Goal: Download file/media

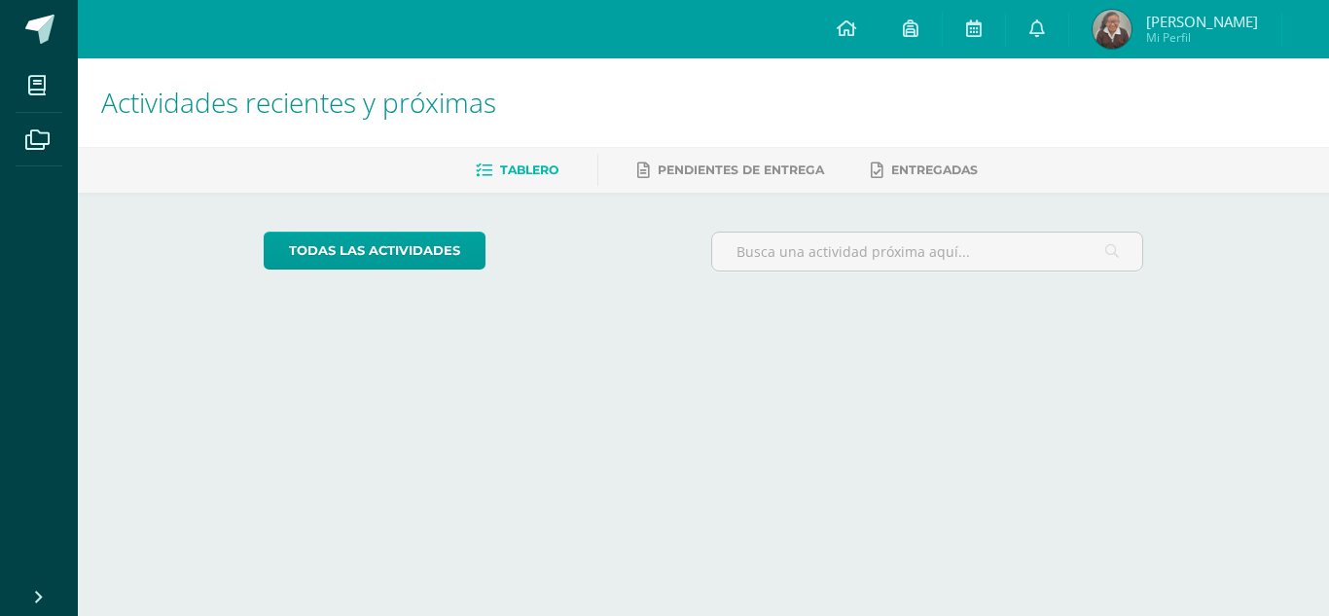
click at [1012, 326] on html "Mis cursos Archivos Cerrar panel Computación Robótica Segundo Básicos "[PERSON_…" at bounding box center [664, 163] width 1329 height 326
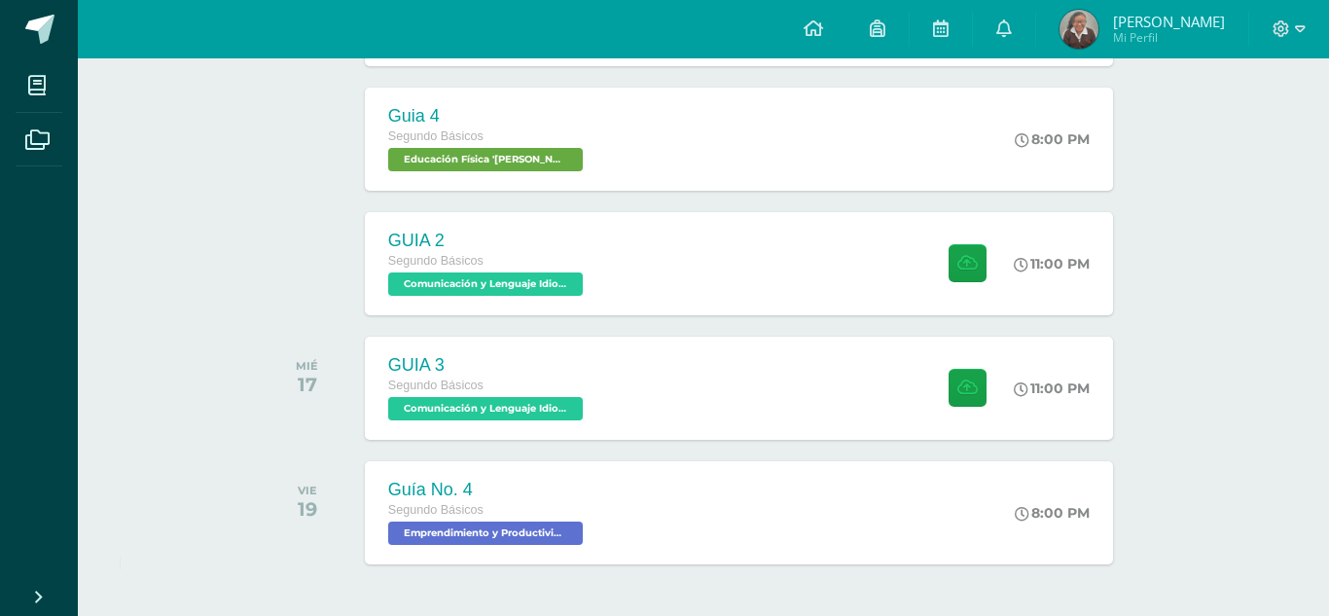
scroll to position [617, 0]
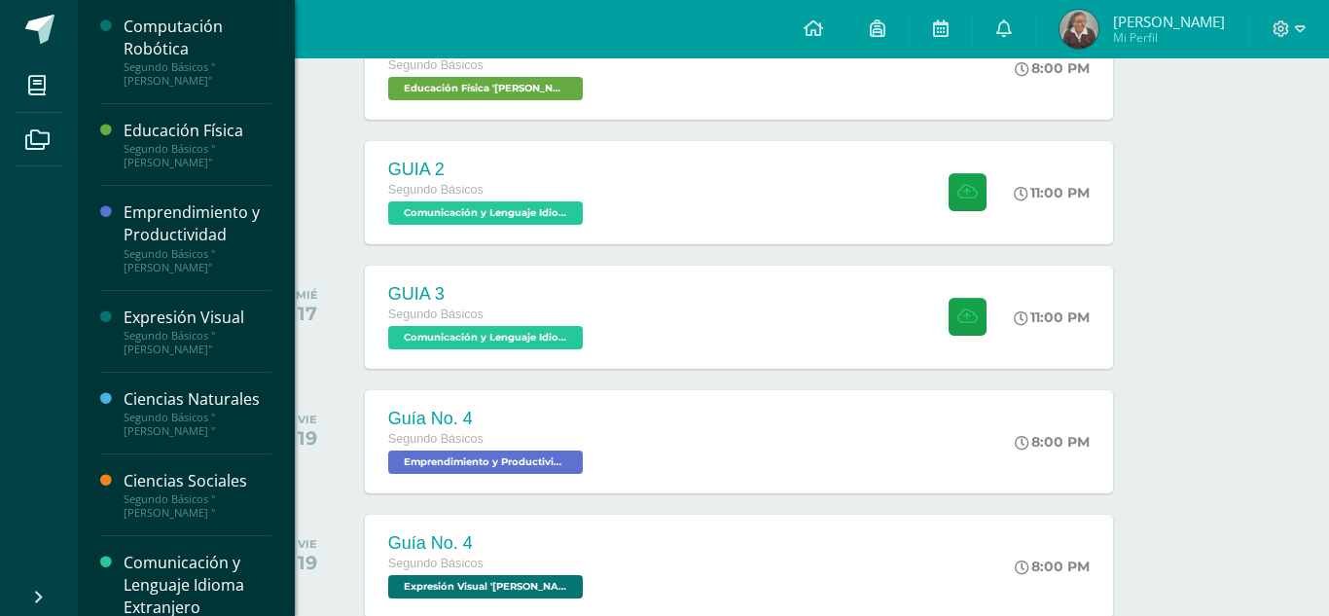
drag, startPoint x: 273, startPoint y: 132, endPoint x: 282, endPoint y: 192, distance: 60.0
click at [282, 192] on div "Computación Robótica Segundo Básicos "[PERSON_NAME]" Educación Física Segundo B…" at bounding box center [186, 308] width 218 height 616
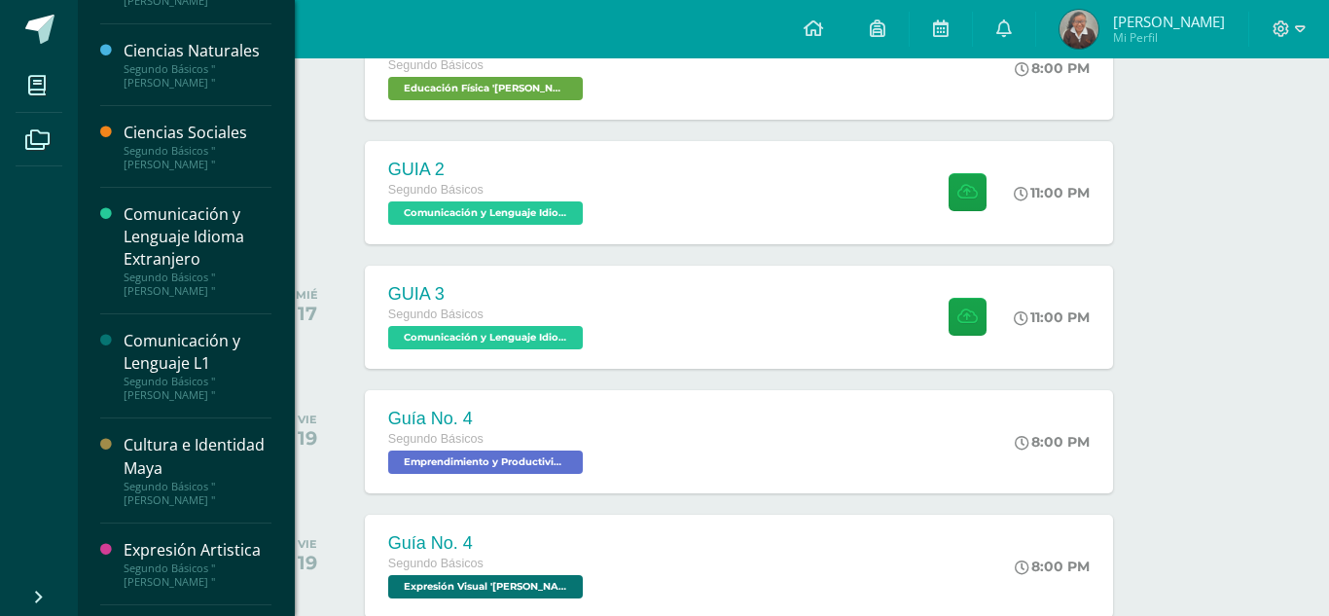
scroll to position [354, 0]
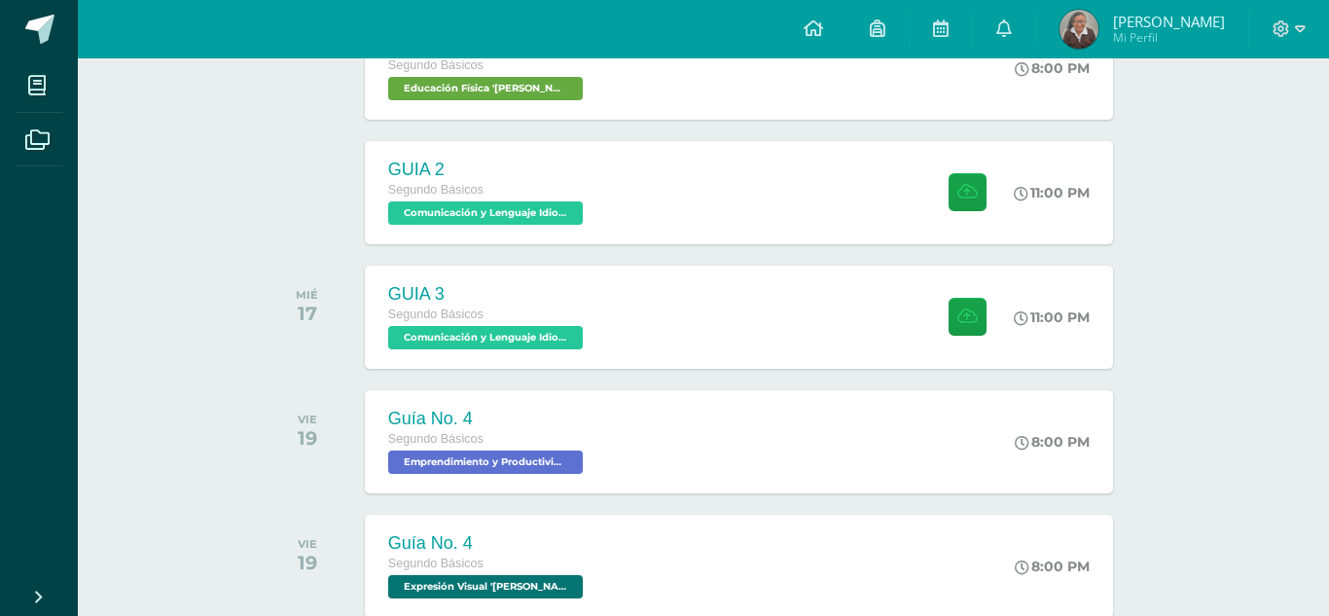
click at [1328, 494] on div "Actividades recientes y próximas Tablero Pendientes de entrega Entregadas todas…" at bounding box center [703, 84] width 1251 height 1287
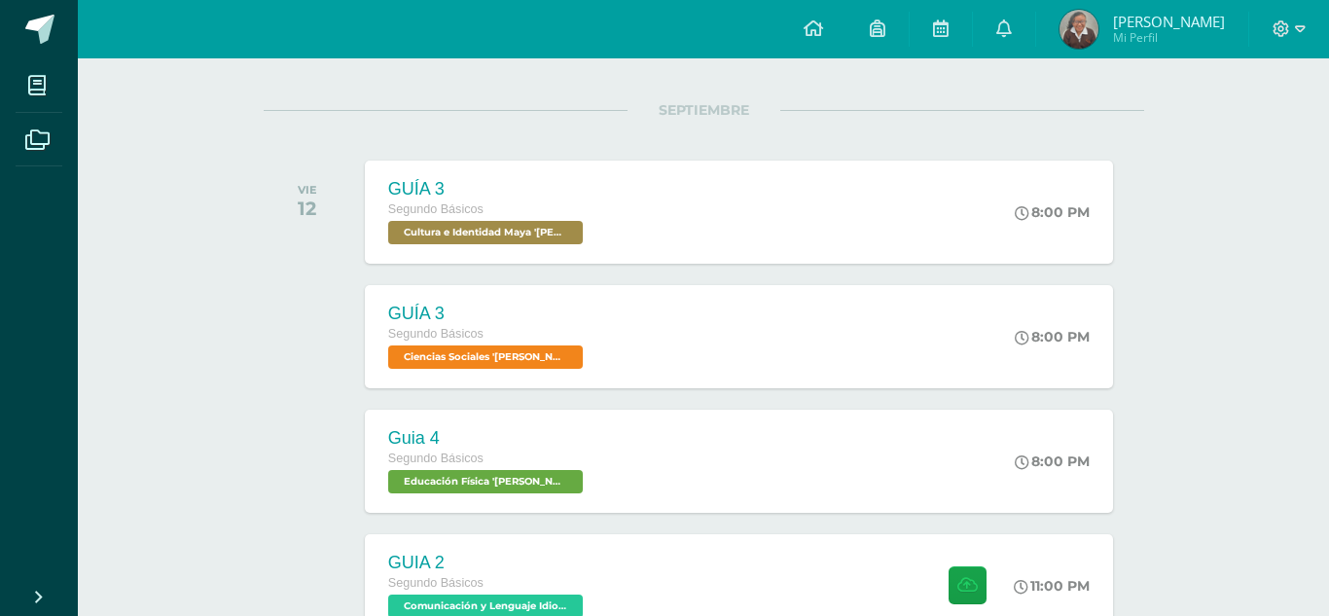
scroll to position [263, 0]
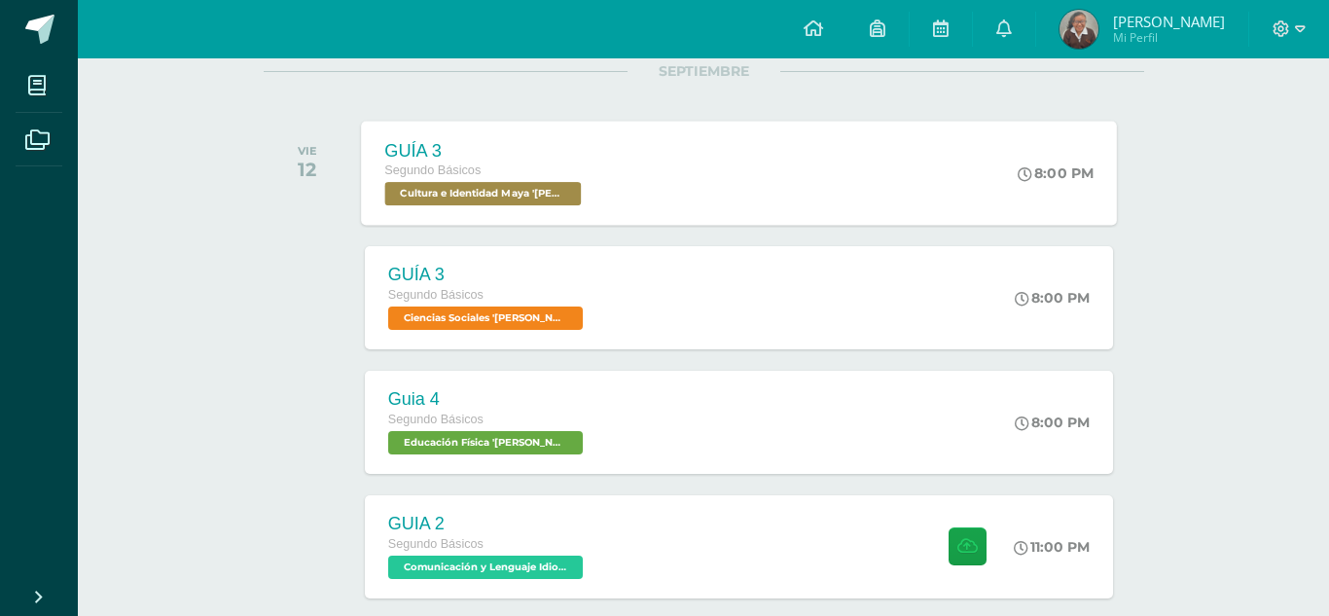
click at [558, 124] on div "GUÍA 3 Segundo Básicos Cultura e Identidad Maya '[PERSON_NAME] '" at bounding box center [485, 173] width 248 height 104
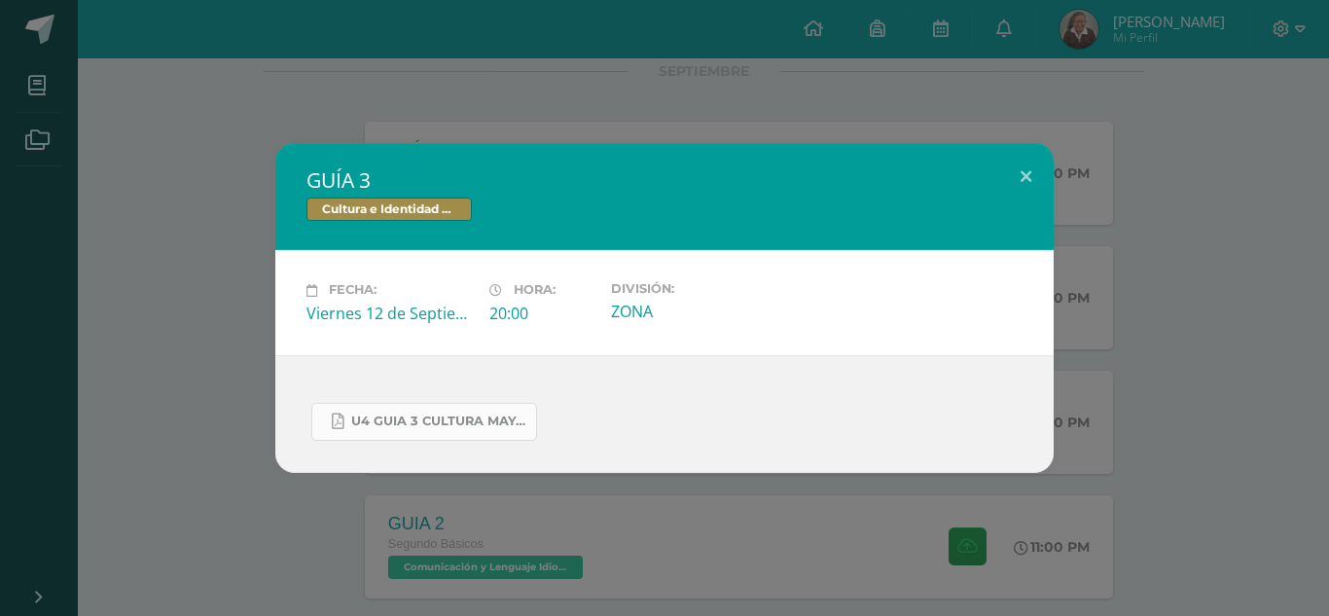
click at [425, 436] on link "U4 GUIA 3 CULTURA MAYA BASICOS.pdf" at bounding box center [424, 422] width 226 height 38
click at [150, 219] on div "GUÍA 3 Cultura e Identidad Maya Fecha: [DATE] Hora: 20:00 División:" at bounding box center [665, 307] width 1314 height 329
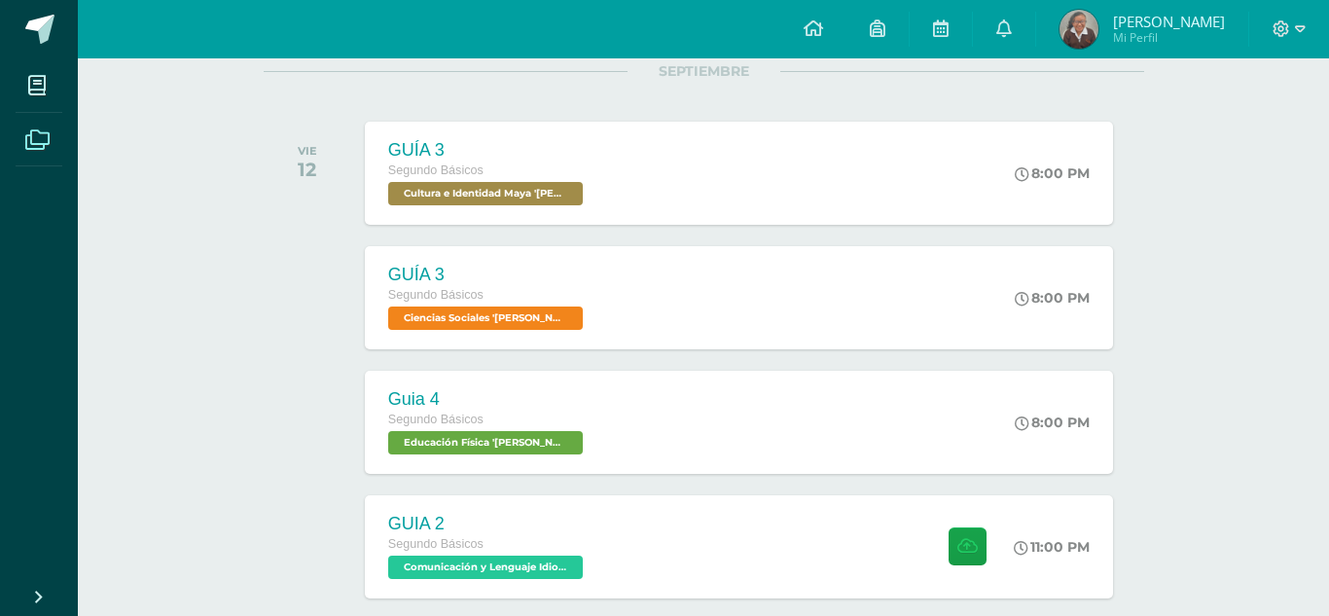
click at [42, 117] on span at bounding box center [38, 139] width 44 height 44
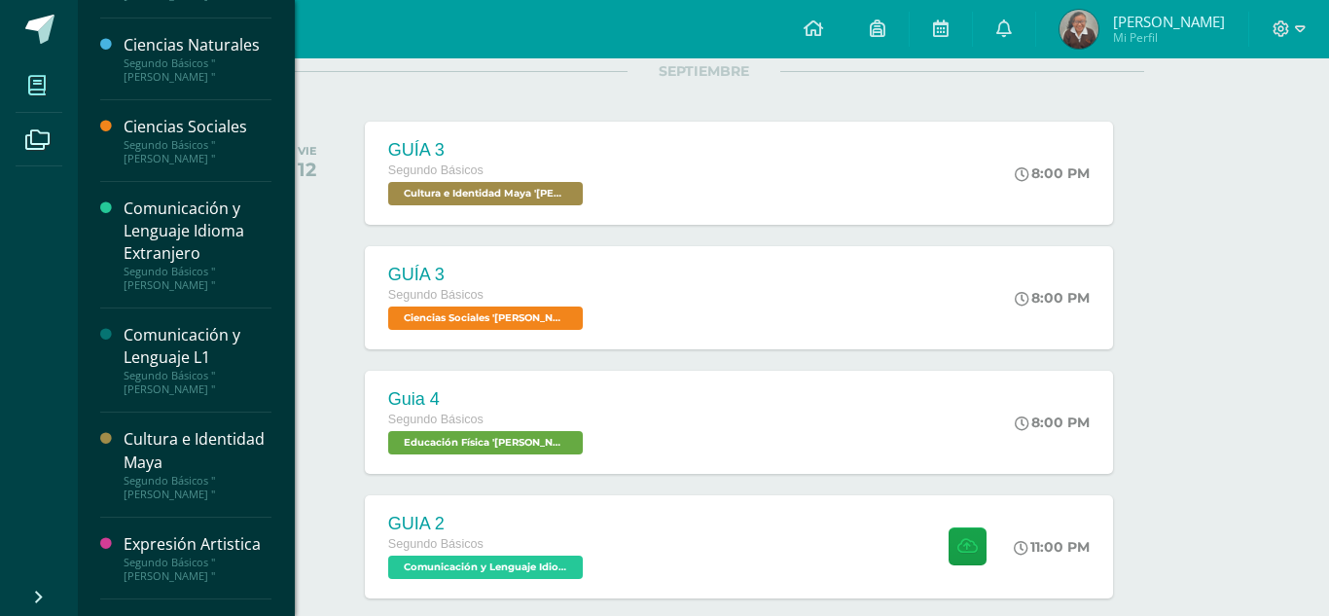
click at [45, 87] on icon at bounding box center [37, 85] width 18 height 19
